Goal: Book appointment/travel/reservation

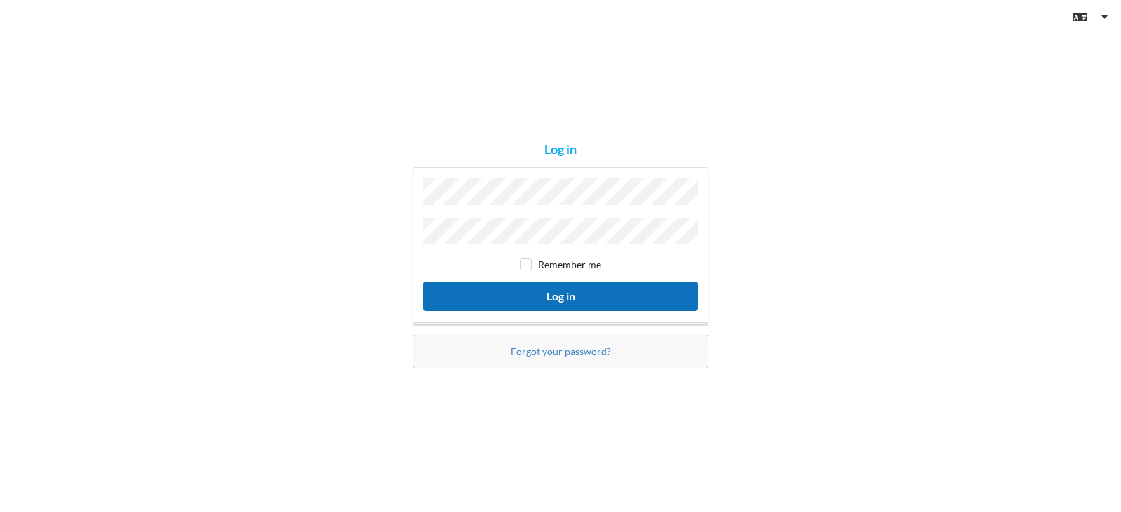
click at [575, 294] on button "Log in" at bounding box center [560, 296] width 275 height 29
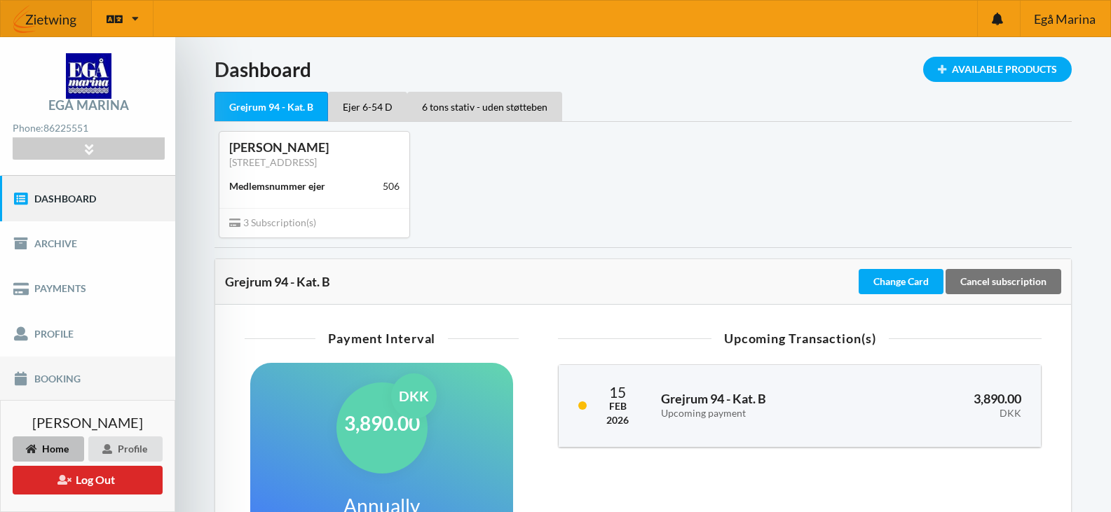
click at [67, 376] on link "Booking" at bounding box center [87, 379] width 175 height 45
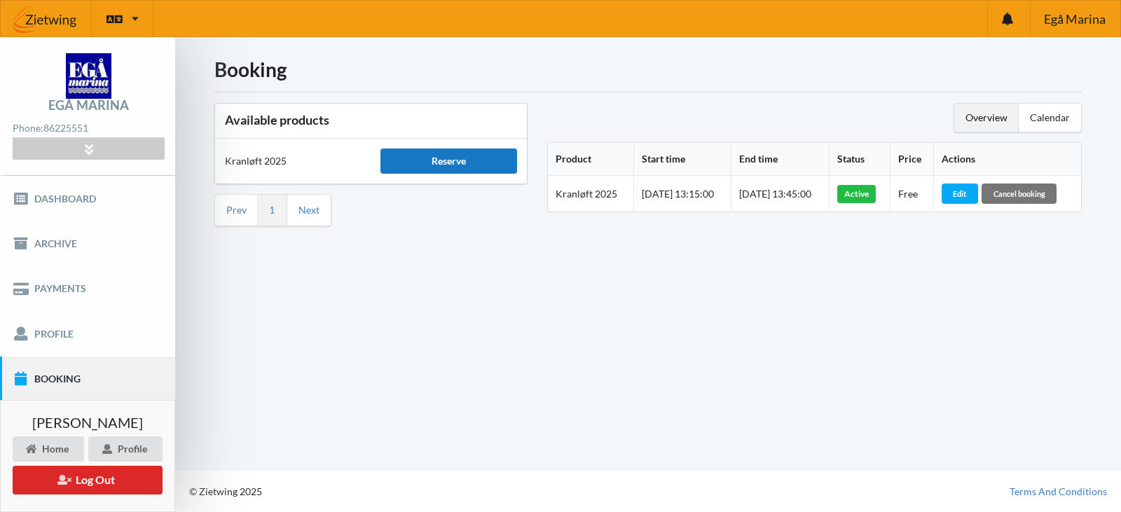
click at [451, 153] on div "Reserve" at bounding box center [448, 161] width 136 height 25
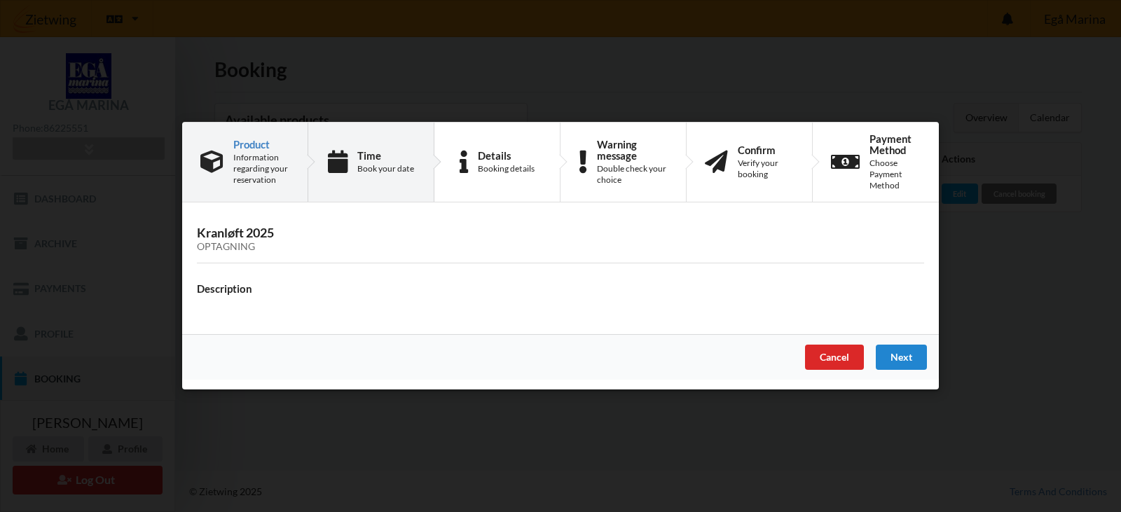
click at [378, 167] on div "Book your date" at bounding box center [385, 168] width 57 height 11
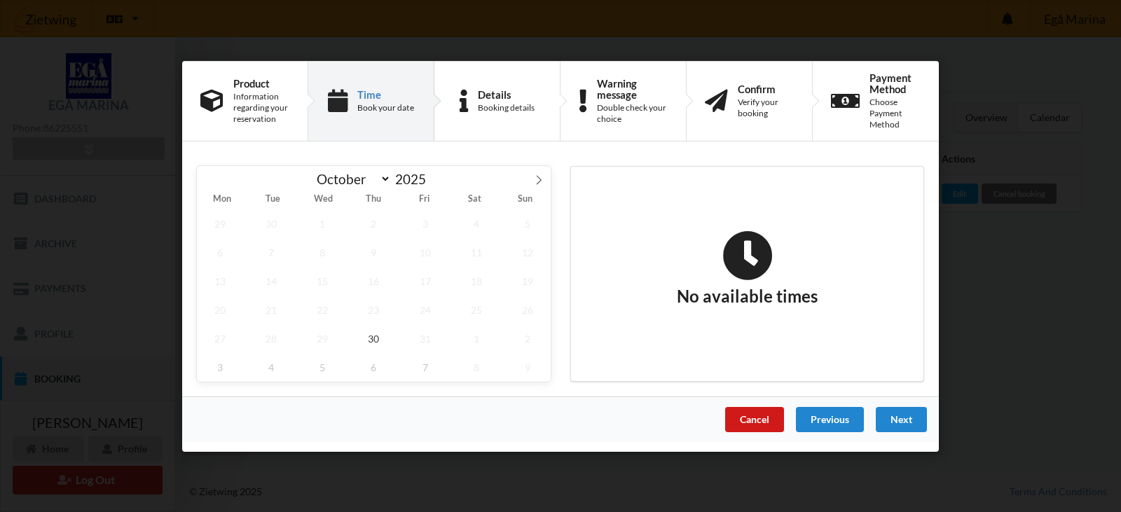
click at [767, 421] on div "Cancel" at bounding box center [754, 418] width 59 height 25
